Goal: Find specific page/section: Find specific page/section

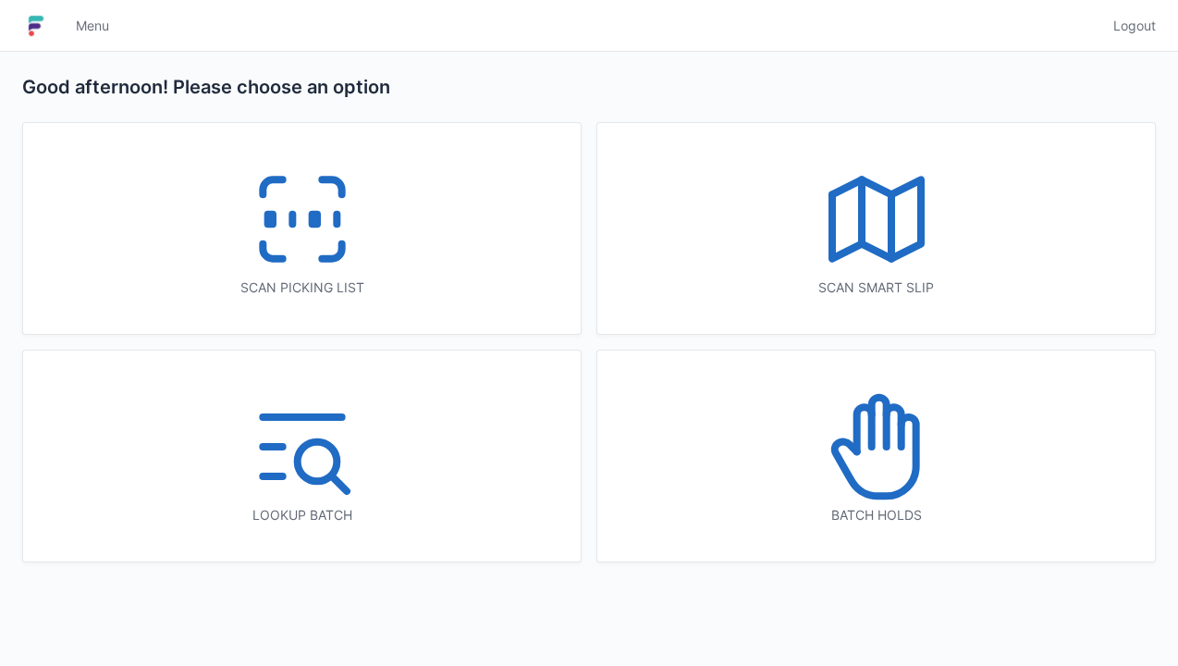
click at [384, 279] on div "Scan picking list" at bounding box center [302, 287] width 484 height 18
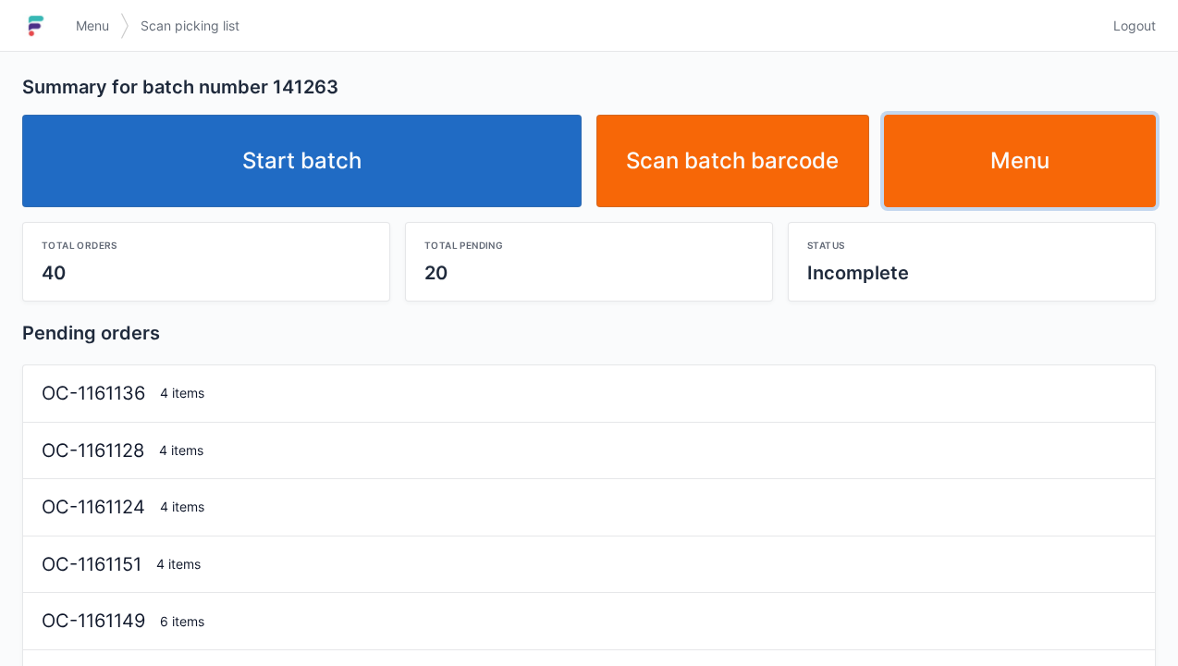
click at [1008, 175] on link "Menu" at bounding box center [1020, 161] width 273 height 92
